Goal: Navigation & Orientation: Go to known website

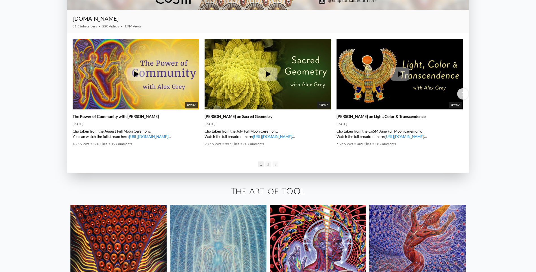
scroll to position [1007, 0]
